Goal: Task Accomplishment & Management: Manage account settings

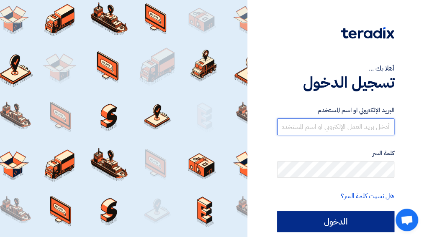
type input "[EMAIL_ADDRESS][PERSON_NAME][DOMAIN_NAME]"
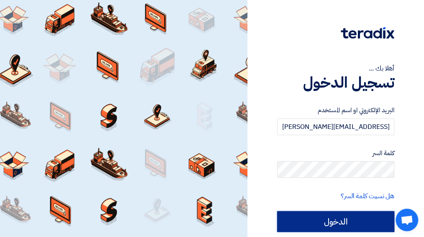
click at [339, 219] on input "الدخول" at bounding box center [335, 222] width 117 height 21
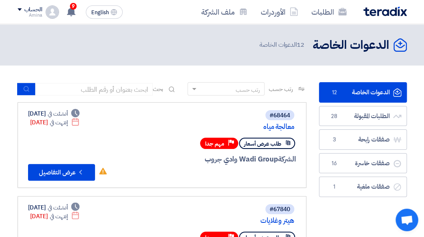
scroll to position [84, 0]
